Goal: Task Accomplishment & Management: Complete application form

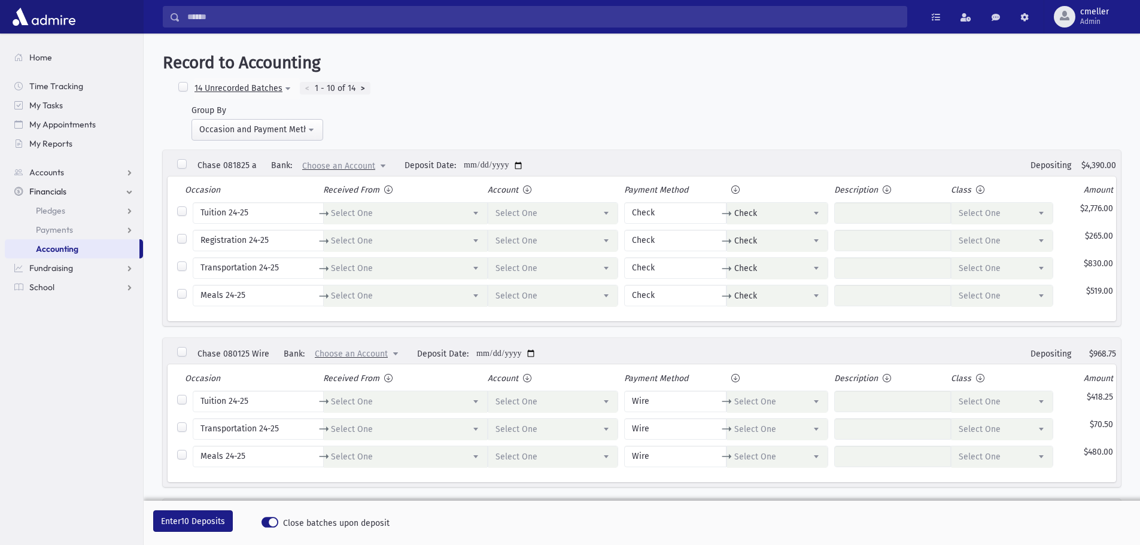
select select
select select "*"
select select
select select "*"
select select
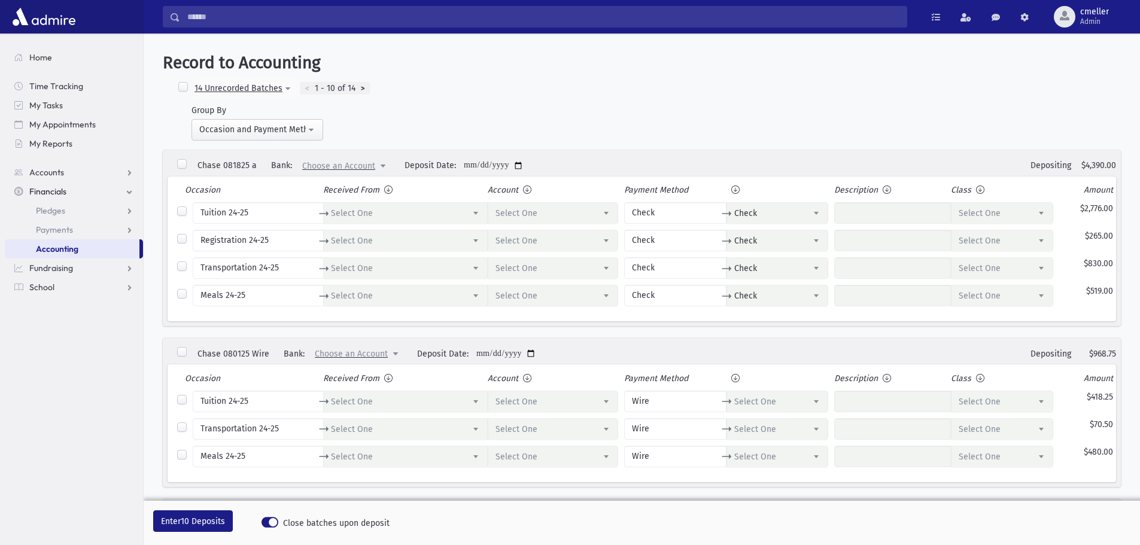
select select "*"
select select
select select "*"
select select
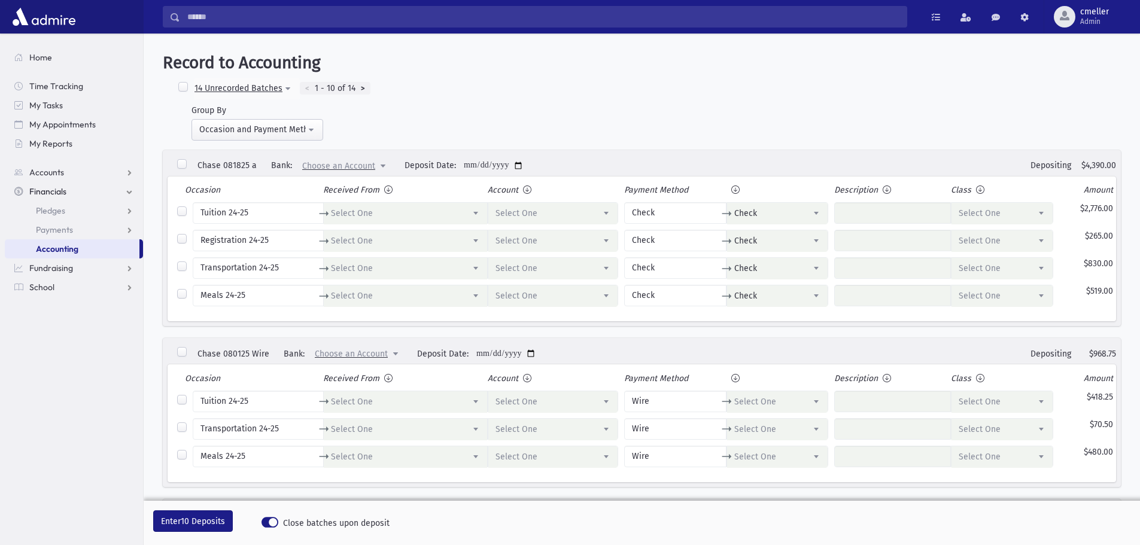
select select
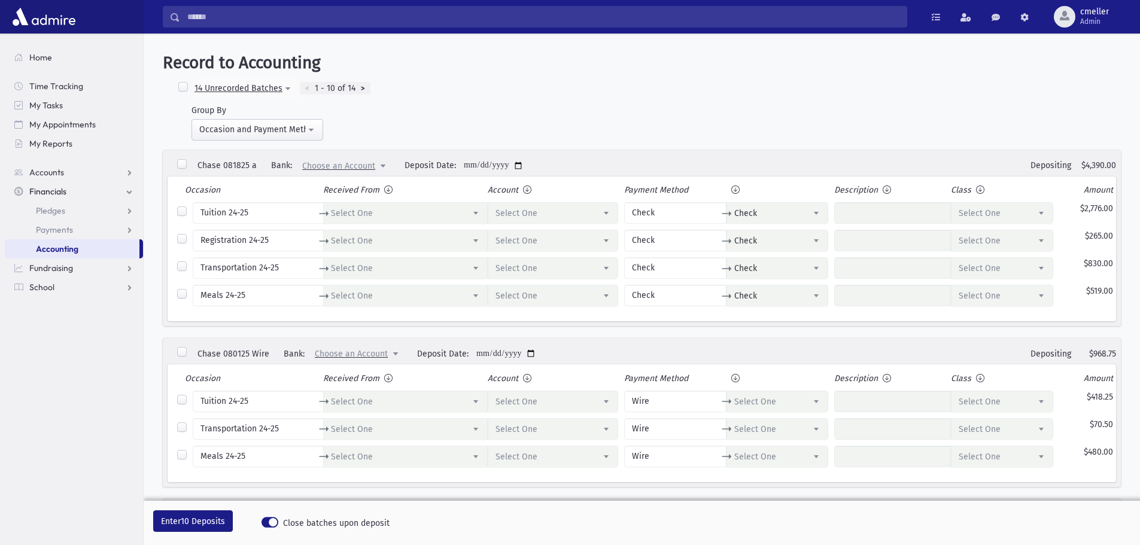
select select
select select "*"
select select
select select "*"
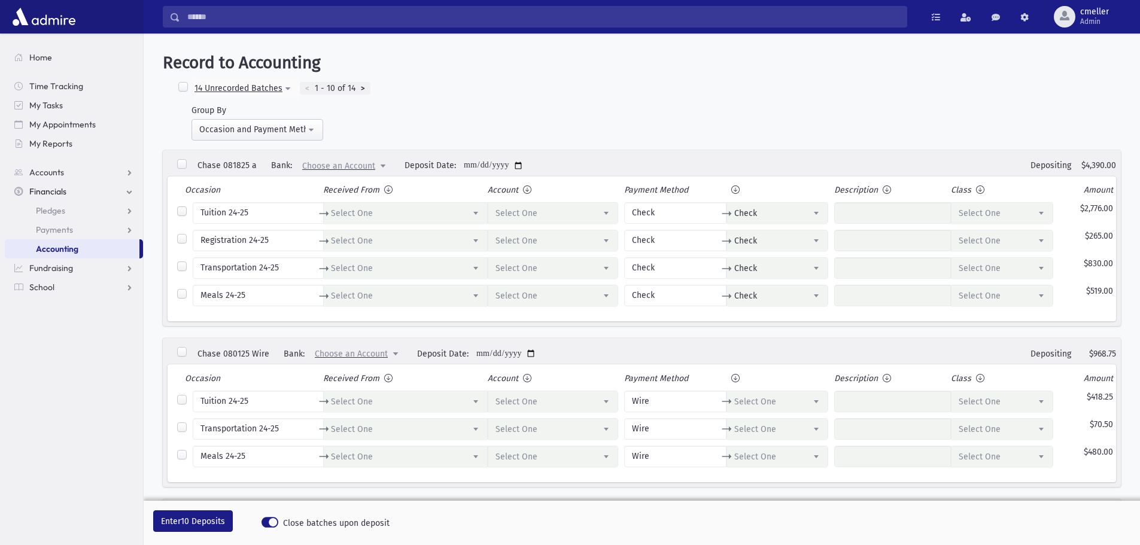
select select
select select "*"
select select
select select "*"
select select
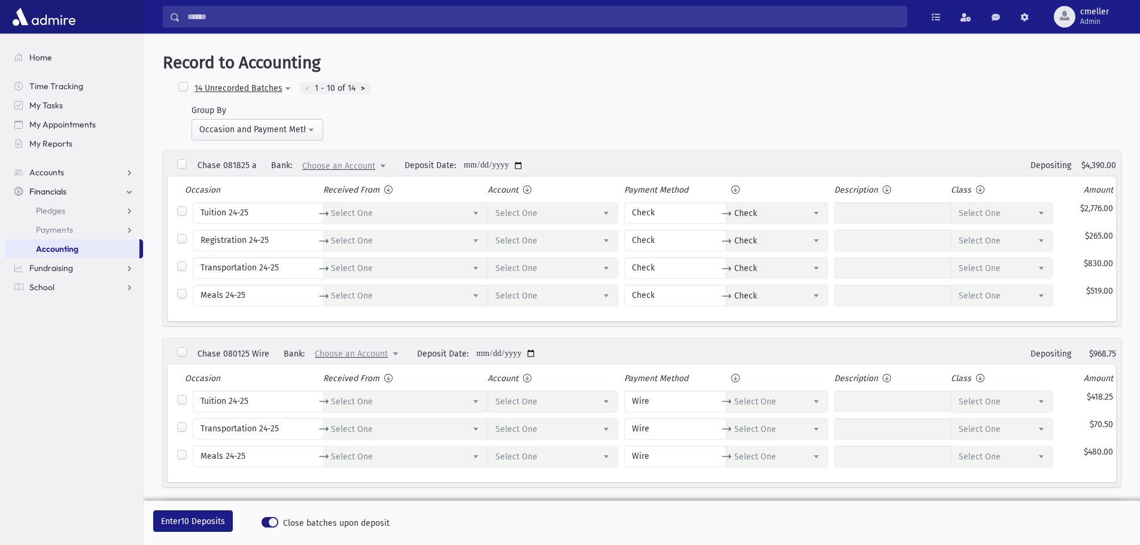
select select "*"
select select
select select "*"
select select
select select "*"
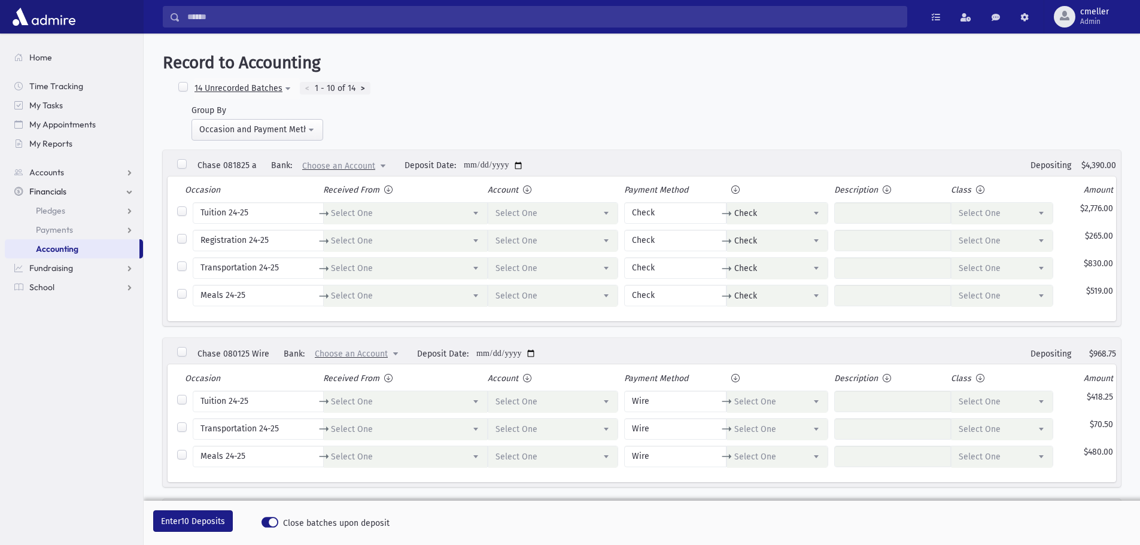
select select
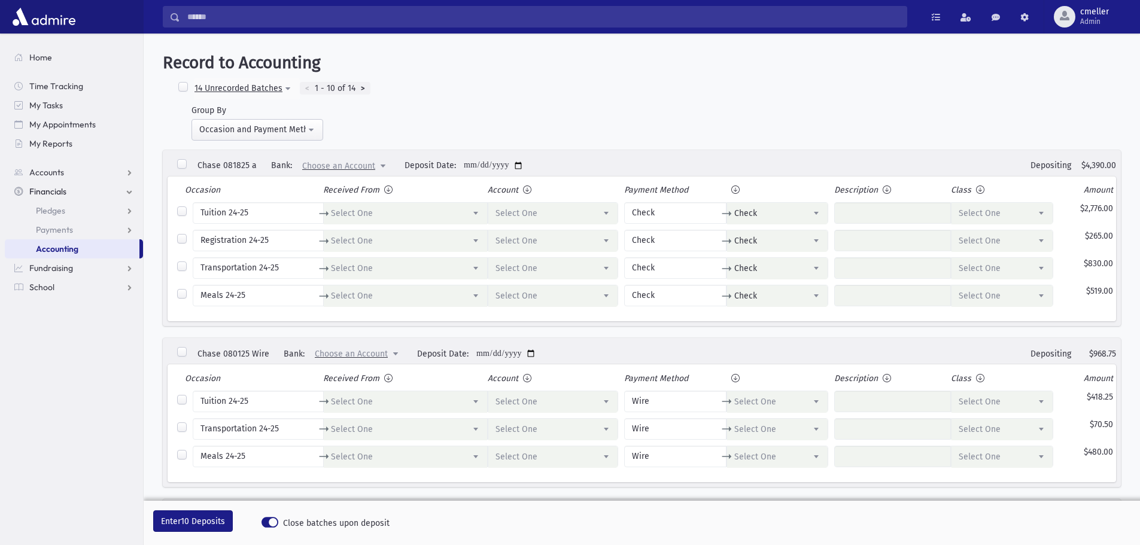
select select
select select "*"
select select
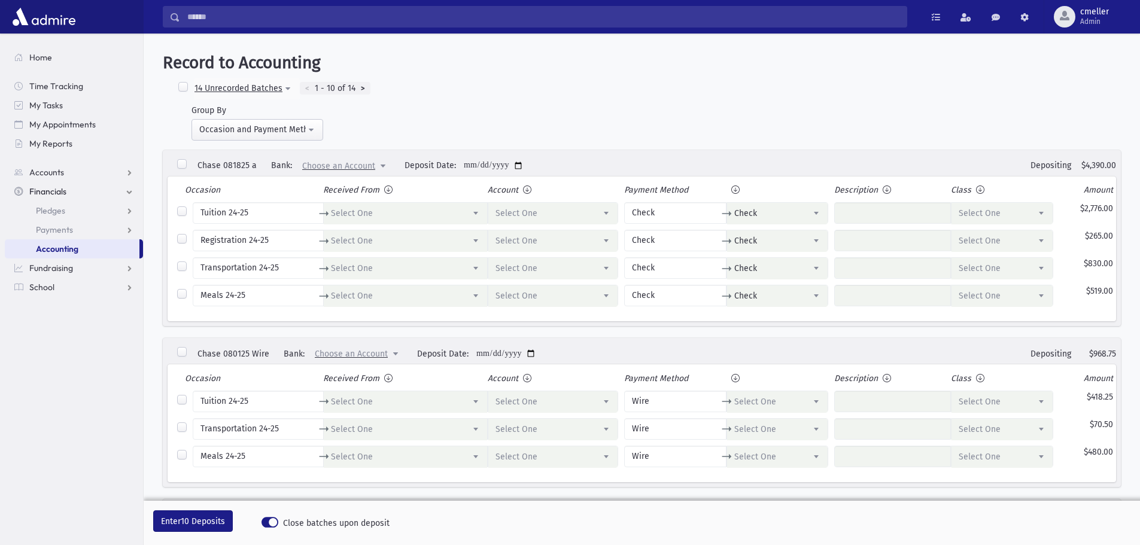
select select
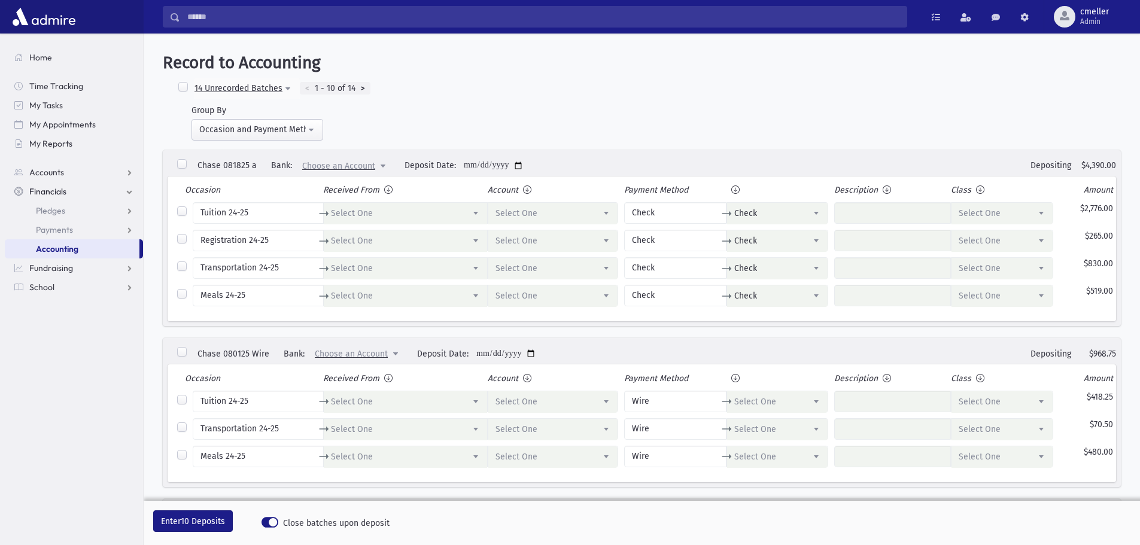
select select
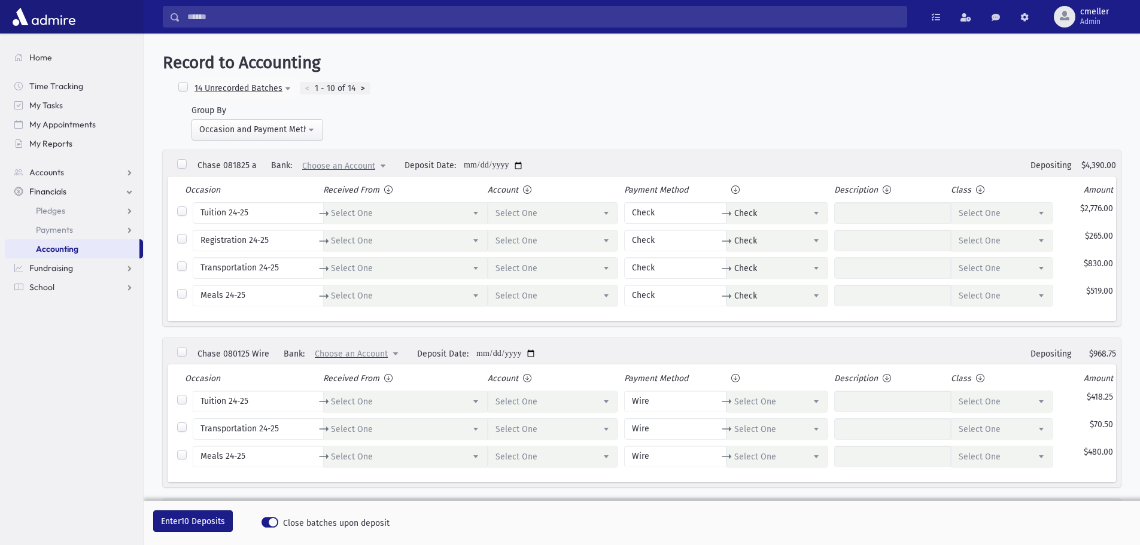
select select
